Goal: Communication & Community: Answer question/provide support

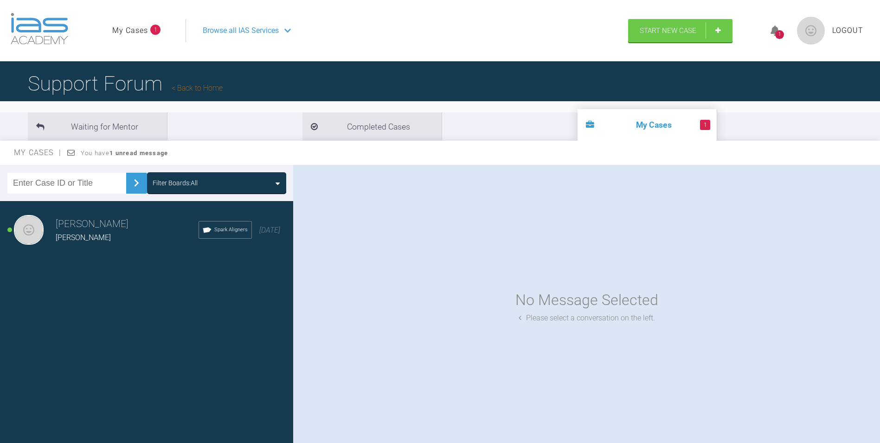
click at [700, 123] on span "1" at bounding box center [705, 125] width 10 height 10
click at [109, 223] on h3 "[PERSON_NAME]" at bounding box center [127, 224] width 143 height 16
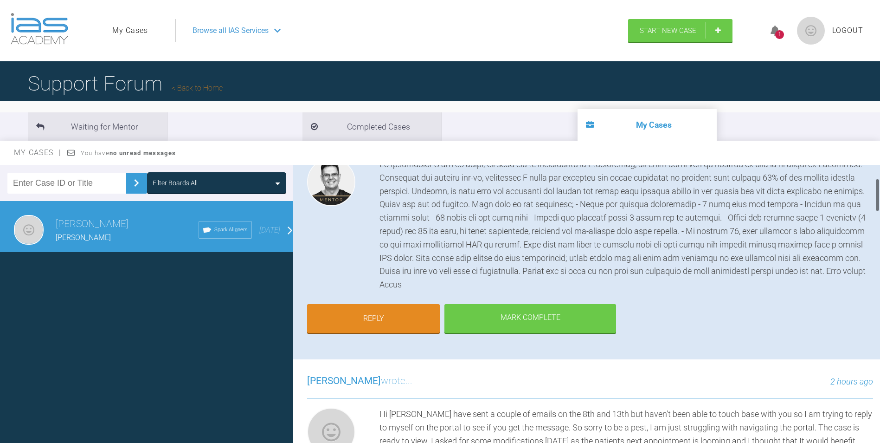
scroll to position [139, 0]
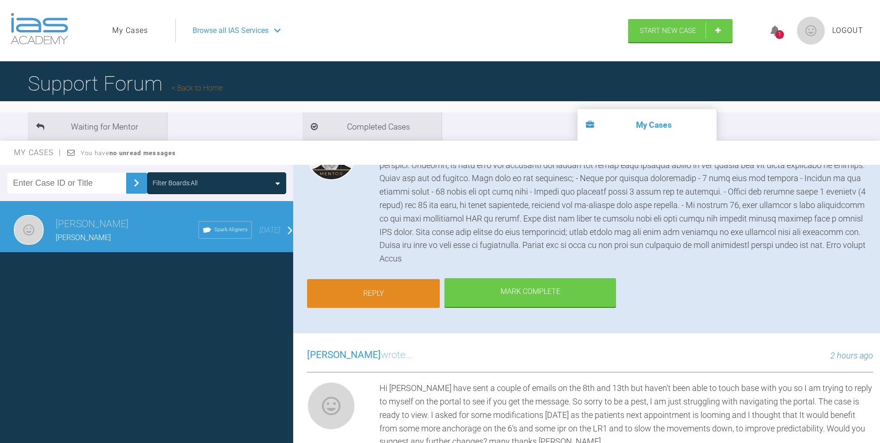
click at [416, 289] on link "Reply" at bounding box center [373, 293] width 133 height 29
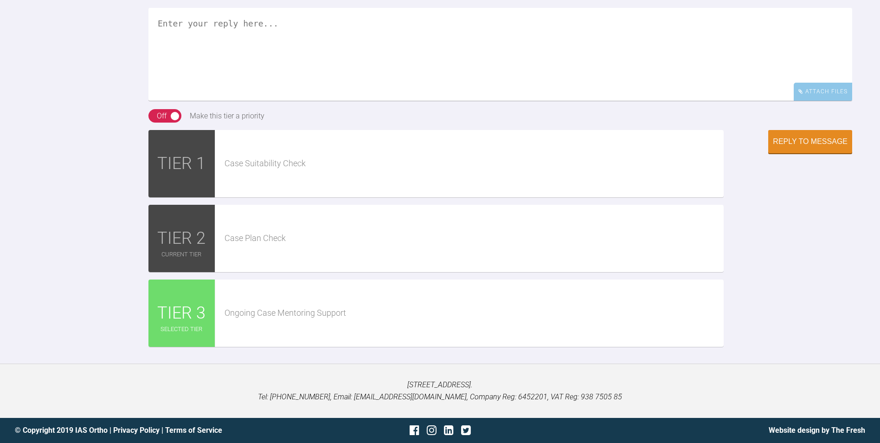
scroll to position [3503, 0]
click at [302, 67] on textarea at bounding box center [500, 54] width 704 height 93
click at [350, 65] on textarea "Many thank [PERSON_NAME] and Happy Anniversary." at bounding box center [500, 54] width 704 height 93
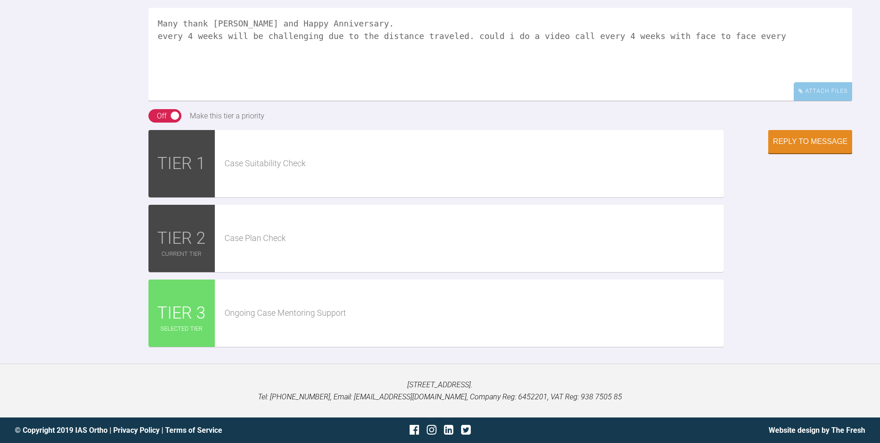
drag, startPoint x: 623, startPoint y: 74, endPoint x: 736, endPoint y: 79, distance: 112.8
click at [736, 79] on textarea "Many thank [PERSON_NAME] and Happy Anniversary. every 4 weeks will be challengi…" at bounding box center [500, 54] width 704 height 93
click at [607, 101] on textarea "Many thank [PERSON_NAME] and Happy Anniversary. every 4 weeks will be challengi…" at bounding box center [500, 54] width 704 height 93
click at [186, 87] on textarea "Many thank [PERSON_NAME] and Happy Anniversary. every 4 weeks will be challengi…" at bounding box center [500, 54] width 704 height 93
click at [212, 101] on textarea "Many thank [PERSON_NAME] and Happy Anniversary. every 4 weeks will be challengi…" at bounding box center [500, 54] width 704 height 93
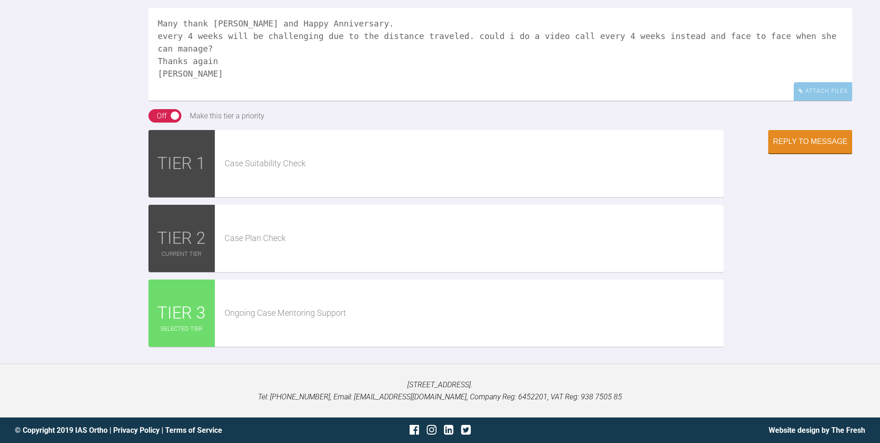
click at [180, 61] on textarea "Many thank [PERSON_NAME] and Happy Anniversary. every 4 weeks will be challengi…" at bounding box center [500, 54] width 704 height 93
click at [226, 61] on textarea "Many many thank [PERSON_NAME] and Happy Anniversary. every 4 weeks will be chal…" at bounding box center [500, 54] width 704 height 93
click at [231, 99] on textarea "Many many thanks [PERSON_NAME] and Happy Anniversary. every 4 weeks will be cha…" at bounding box center [500, 54] width 704 height 93
click at [161, 101] on textarea "Many many thanks [PERSON_NAME] and Happy Anniversary. every 4 weeks will be cha…" at bounding box center [500, 54] width 704 height 93
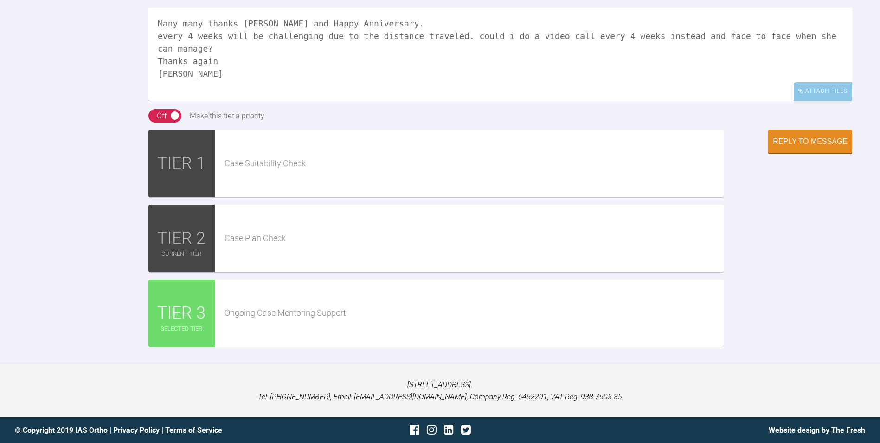
click at [159, 101] on textarea "Many many thanks [PERSON_NAME] and Happy Anniversary. every 4 weeks will be cha…" at bounding box center [500, 54] width 704 height 93
click at [162, 101] on textarea "Many many thanks [PERSON_NAME] and Happy Anniversary. every 4 weeks will be cha…" at bounding box center [500, 54] width 704 height 93
click at [284, 101] on textarea "Many many thanks [PERSON_NAME] and Happy Anniversary. Every 4 weeks will be cha…" at bounding box center [500, 54] width 704 height 93
click at [827, 101] on textarea "Many many thanks [PERSON_NAME] and Happy Anniversary. Every 4 weeks will be cha…" at bounding box center [500, 54] width 704 height 93
type textarea "Many many thanks [PERSON_NAME] and Happy Anniversary. Every 4 weeks will be cha…"
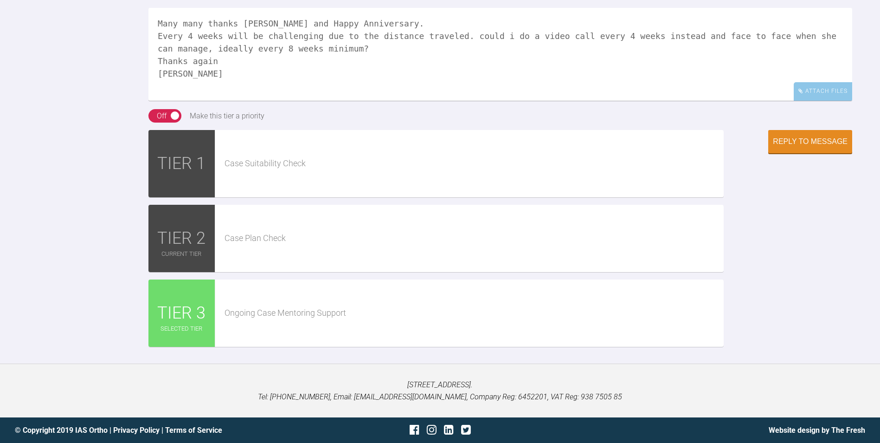
click at [824, 123] on div "On Off Make this tier a priority" at bounding box center [500, 116] width 704 height 14
click at [788, 147] on div "Reply to Message" at bounding box center [810, 142] width 75 height 8
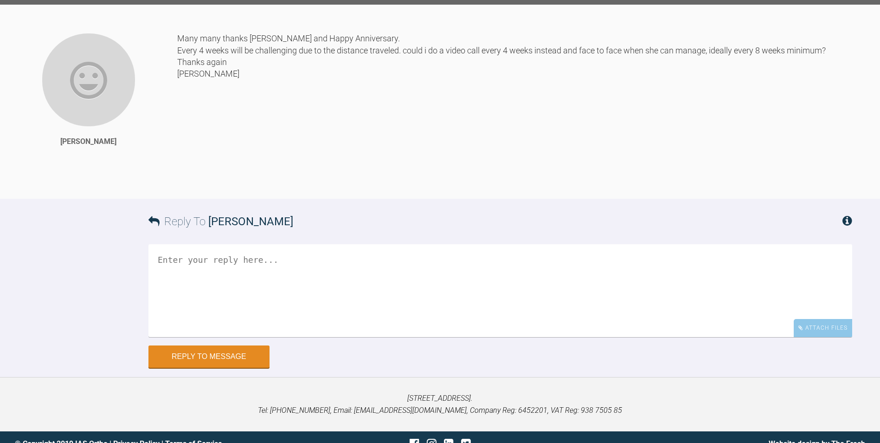
scroll to position [3200, 0]
